Goal: Task Accomplishment & Management: Use online tool/utility

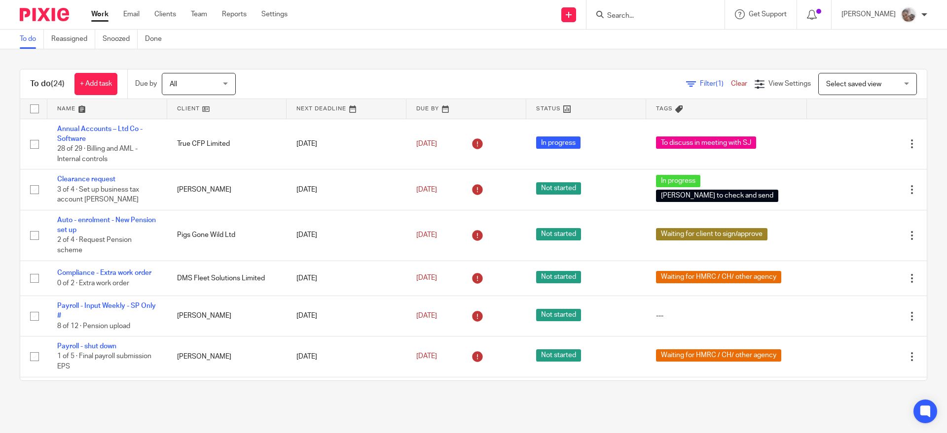
click at [674, 15] on input "Search" at bounding box center [650, 16] width 89 height 9
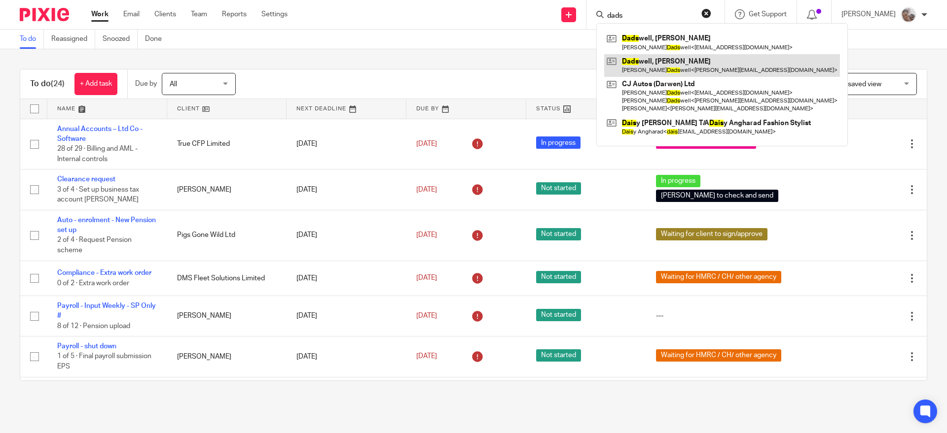
type input "dads"
click at [662, 69] on link at bounding box center [722, 65] width 236 height 23
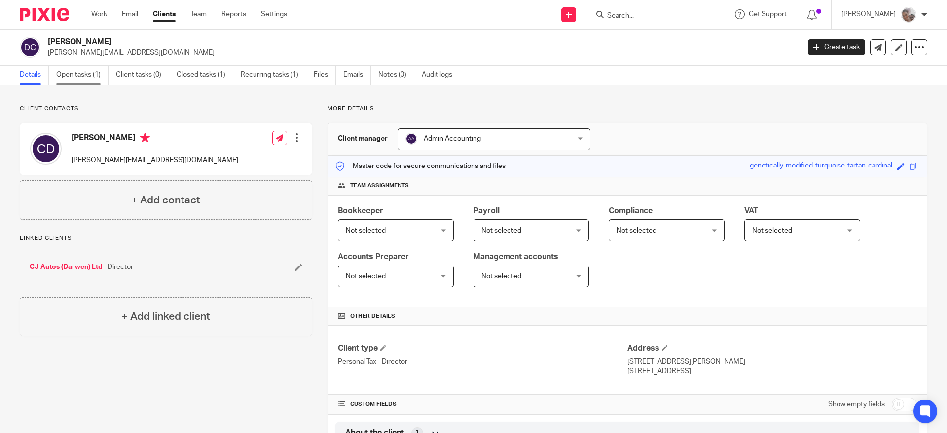
click at [76, 75] on link "Open tasks (1)" at bounding box center [82, 75] width 52 height 19
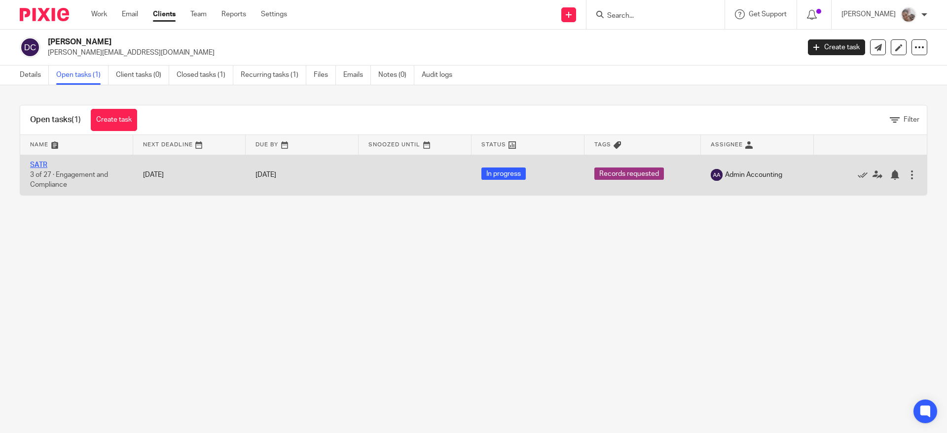
click at [34, 163] on link "SATR" at bounding box center [38, 165] width 17 height 7
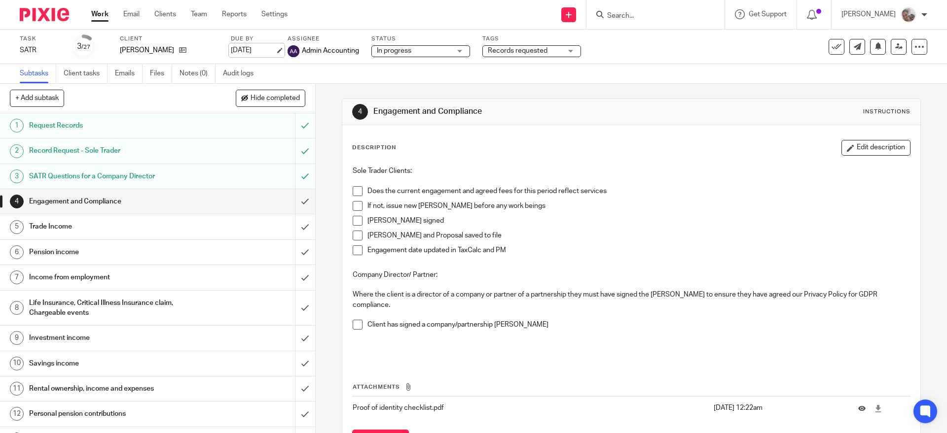
click at [260, 50] on link "30 Oct 2025" at bounding box center [253, 50] width 44 height 10
drag, startPoint x: 476, startPoint y: 79, endPoint x: 561, endPoint y: 55, distance: 87.8
click at [488, 75] on div "Subtasks Client tasks Emails Files Notes (0) Audit logs" at bounding box center [473, 74] width 947 height 20
click at [566, 51] on div "Records requested" at bounding box center [531, 51] width 99 height 12
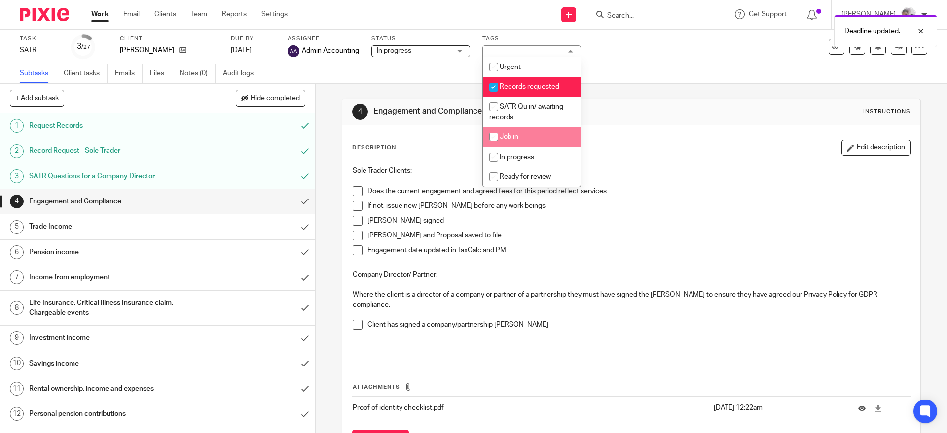
drag, startPoint x: 519, startPoint y: 138, endPoint x: 516, endPoint y: 132, distance: 6.6
click at [517, 136] on li "Job in" at bounding box center [532, 137] width 98 height 20
checkbox input "true"
click at [493, 86] on input "checkbox" at bounding box center [493, 87] width 19 height 19
checkbox input "false"
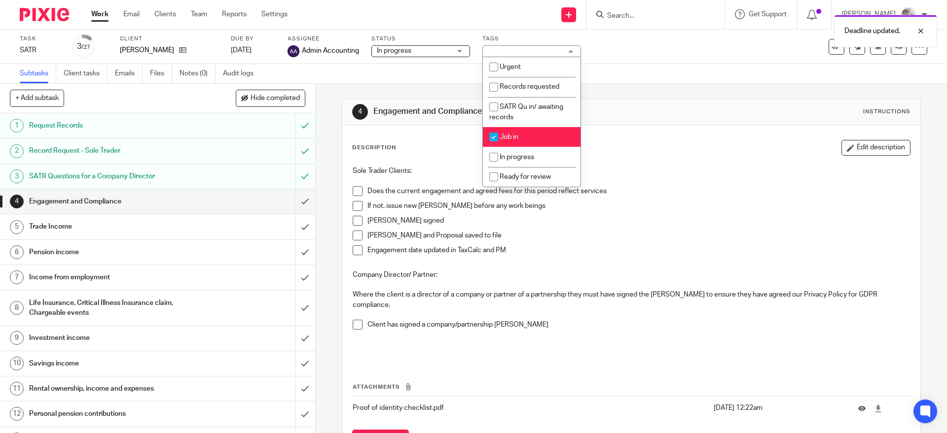
click at [353, 191] on span at bounding box center [358, 191] width 10 height 10
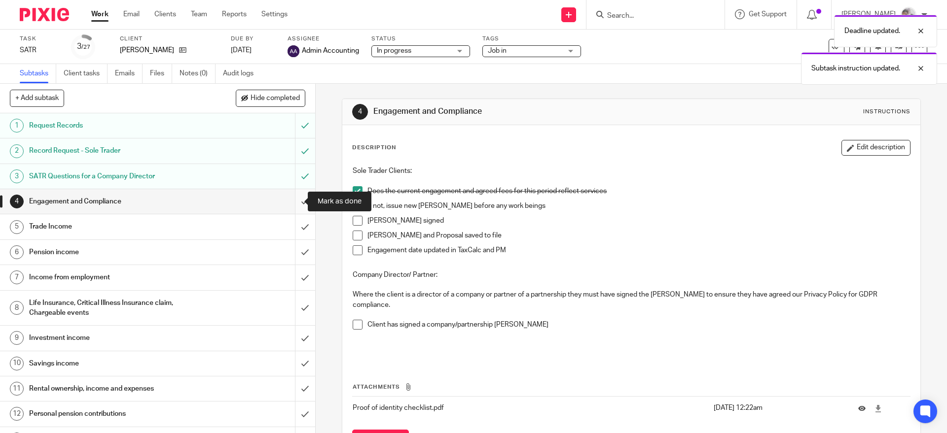
click at [289, 197] on input "submit" at bounding box center [157, 201] width 315 height 25
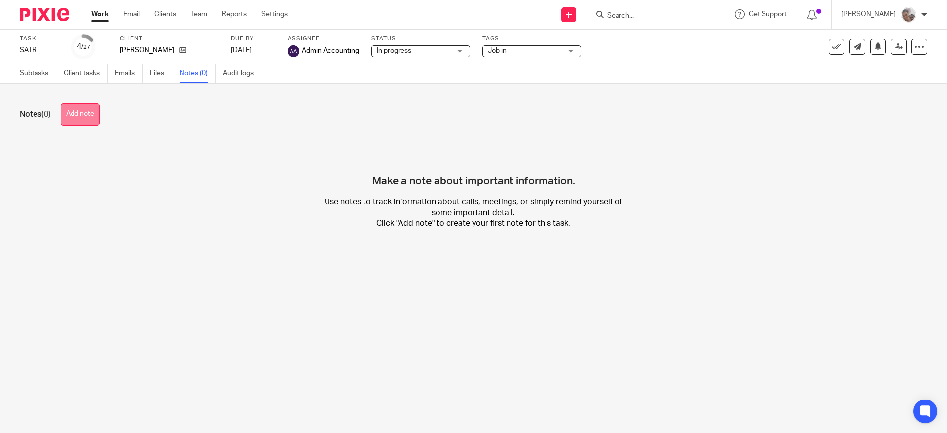
click at [80, 110] on button "Add note" at bounding box center [80, 115] width 39 height 22
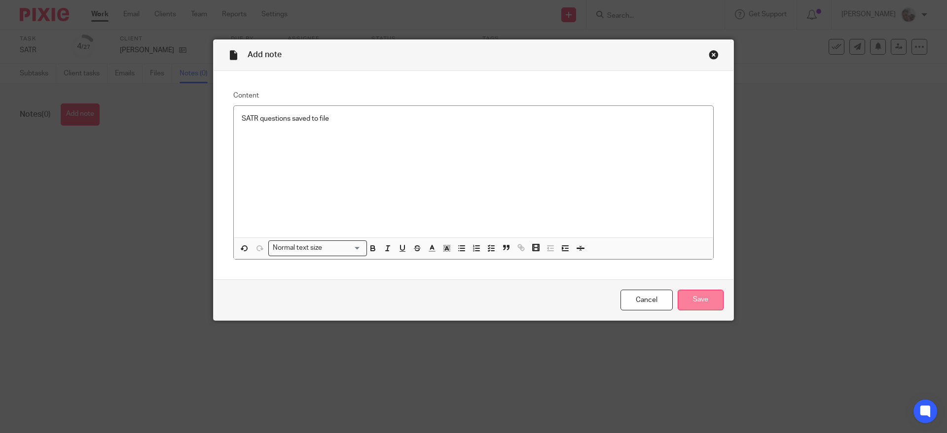
click at [694, 301] on input "Save" at bounding box center [700, 300] width 46 height 21
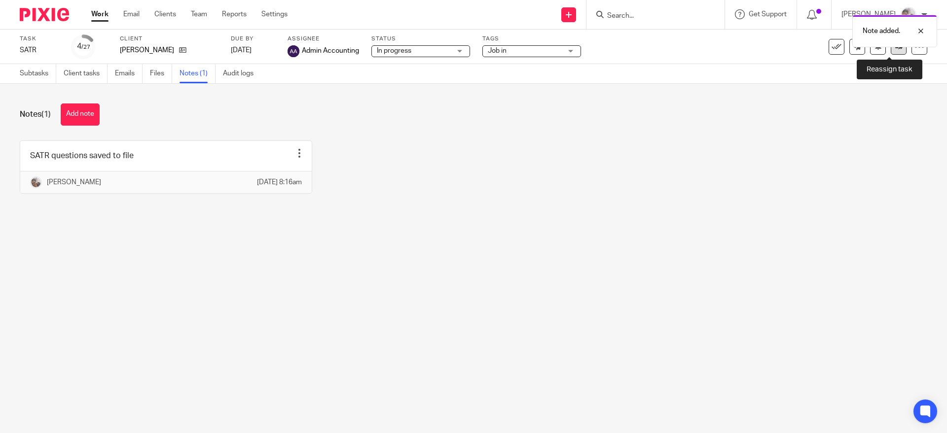
click at [890, 52] on link at bounding box center [898, 47] width 16 height 16
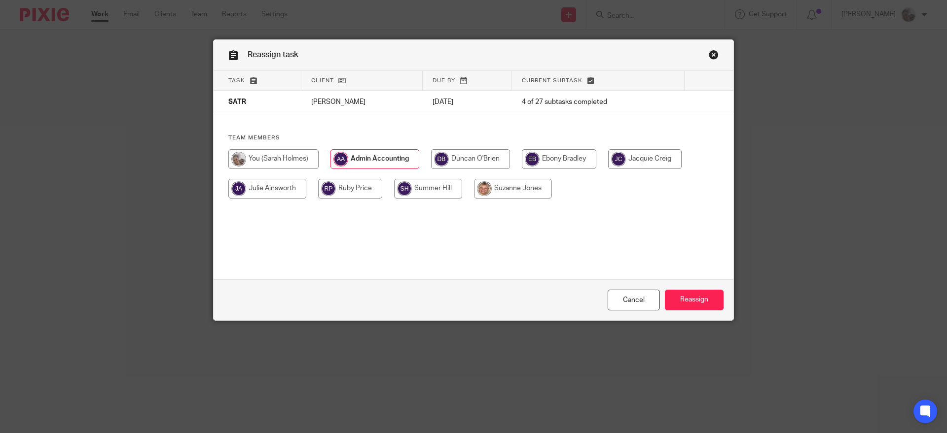
click at [490, 158] on input "radio" at bounding box center [470, 159] width 79 height 20
radio input "true"
click at [697, 301] on input "Reassign" at bounding box center [694, 300] width 59 height 21
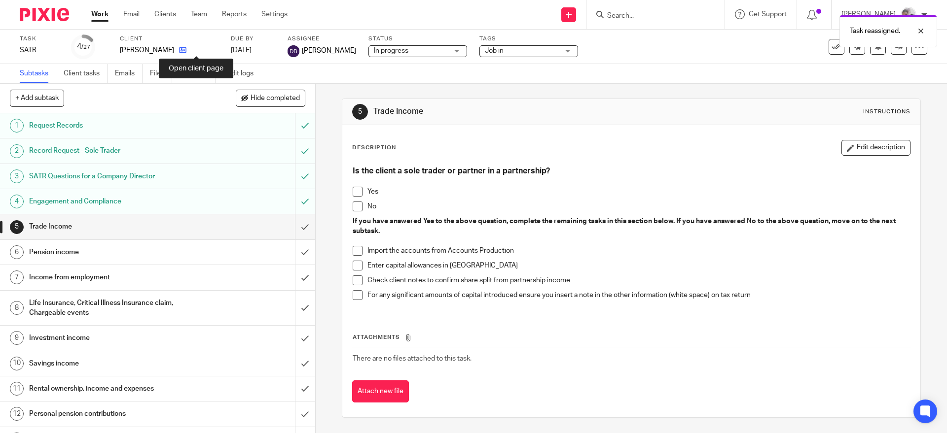
click at [186, 52] on icon at bounding box center [182, 49] width 7 height 7
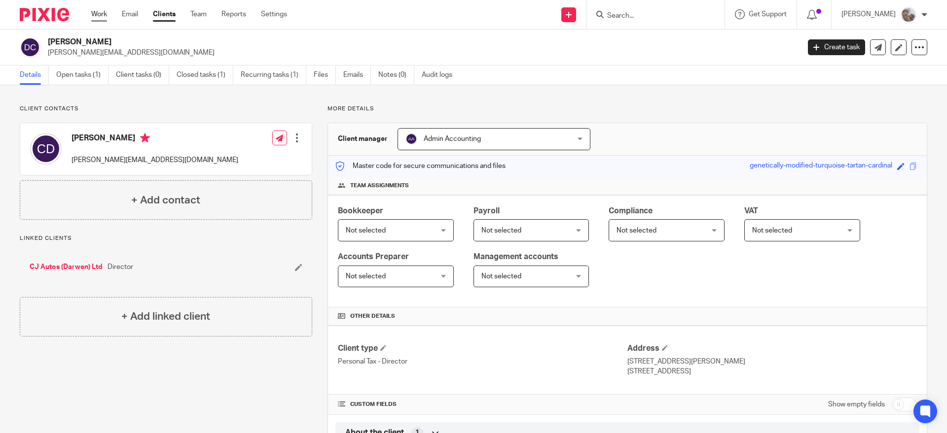
click at [106, 12] on link "Work" at bounding box center [99, 14] width 16 height 10
